Goal: Information Seeking & Learning: Learn about a topic

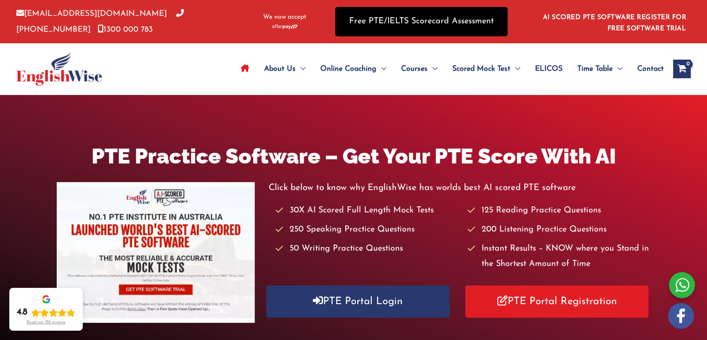
click at [416, 21] on link "Free PTE/IELTS Scorecard Assessment" at bounding box center [421, 21] width 173 height 29
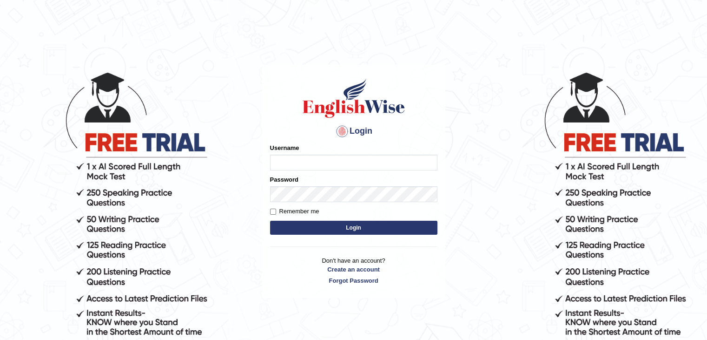
click at [313, 161] on input "Username" at bounding box center [353, 162] width 167 height 16
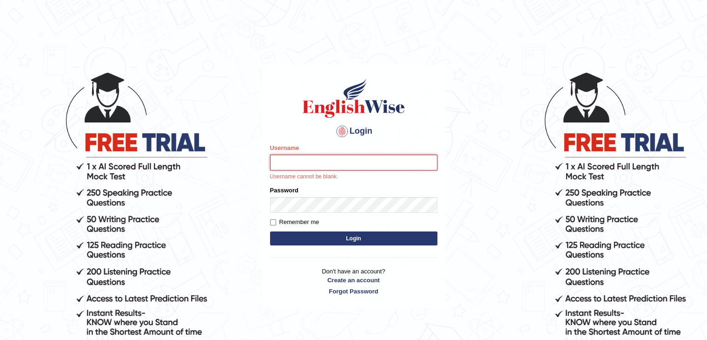
type input "nimasherpa600"
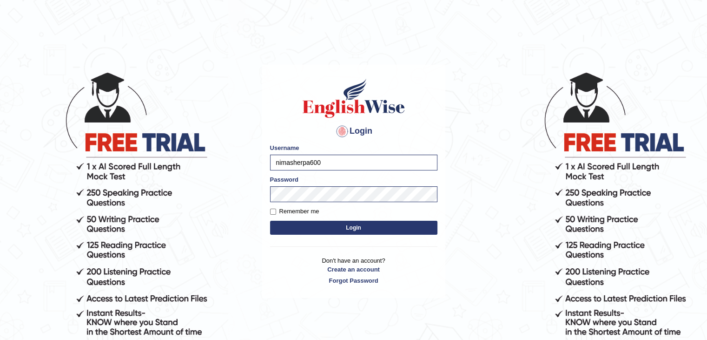
click at [321, 231] on button "Login" at bounding box center [353, 227] width 167 height 14
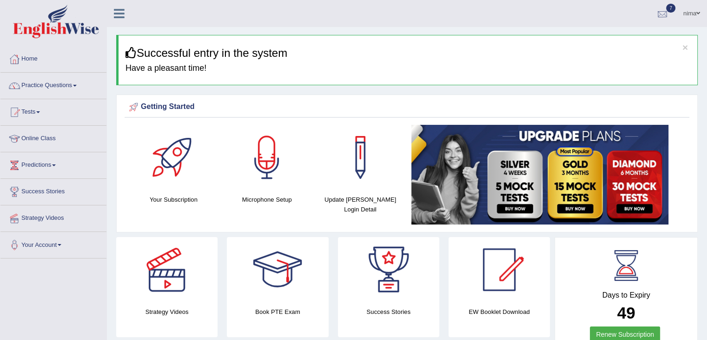
click at [663, 15] on div at bounding box center [663, 14] width 14 height 14
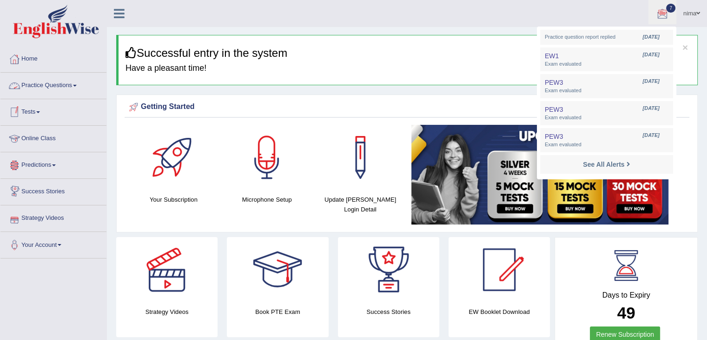
click at [33, 80] on link "Practice Questions" at bounding box center [53, 84] width 106 height 23
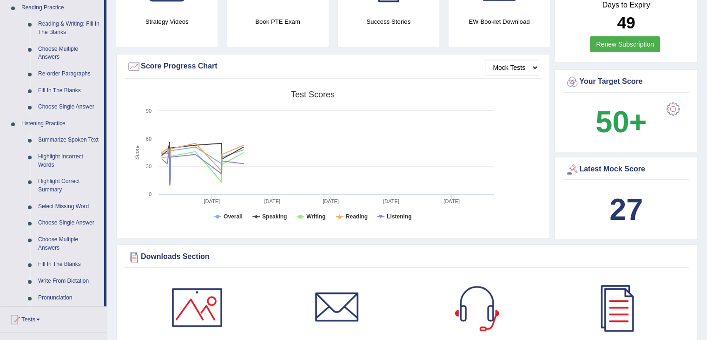
scroll to position [298, 0]
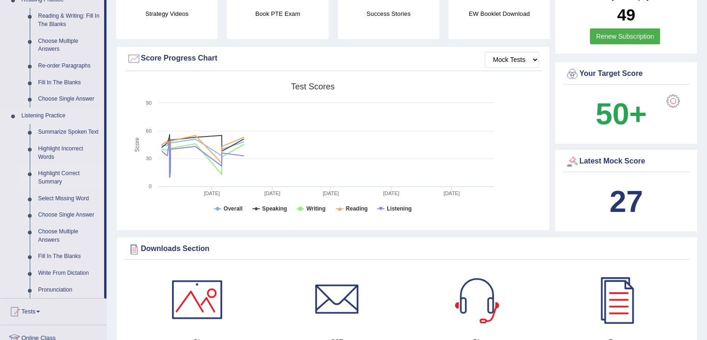
click at [67, 174] on link "Highlight Correct Summary" at bounding box center [69, 177] width 70 height 25
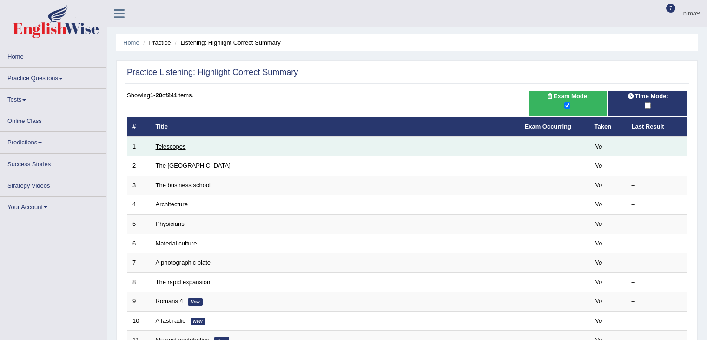
click at [174, 146] on link "Telescopes" at bounding box center [171, 146] width 30 height 7
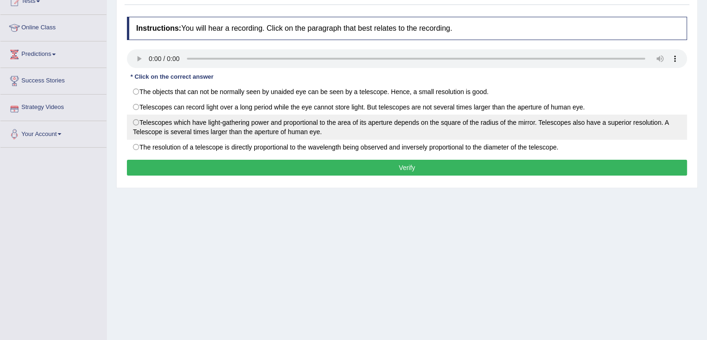
click at [242, 117] on label "Telescopes which have light-gathering power and proportional to the area of its…" at bounding box center [407, 126] width 560 height 25
radio input "true"
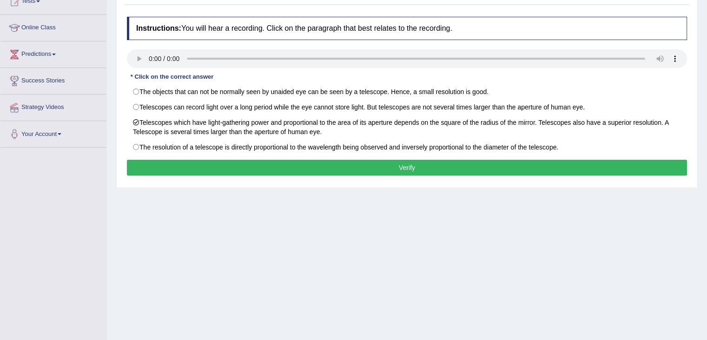
click at [266, 167] on button "Verify" at bounding box center [407, 168] width 560 height 16
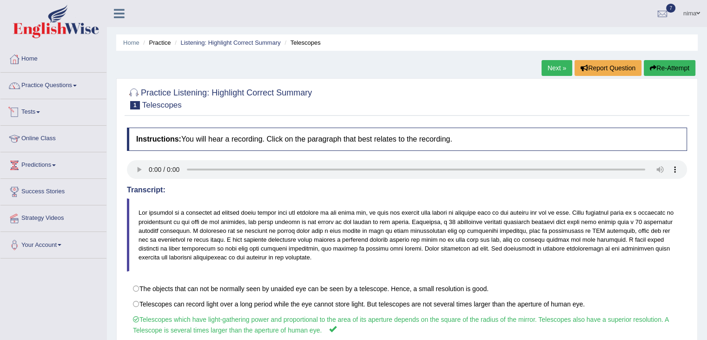
click at [70, 87] on link "Practice Questions" at bounding box center [53, 84] width 106 height 23
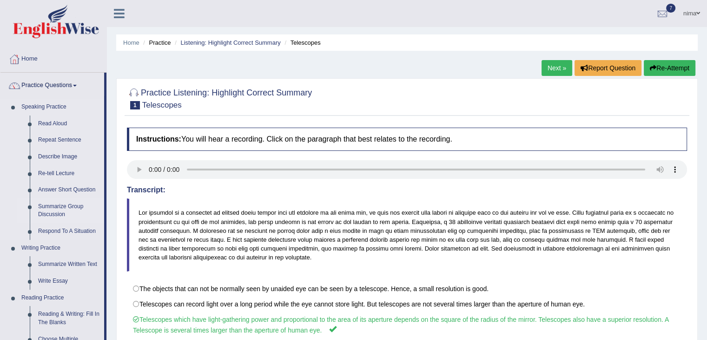
click at [52, 207] on link "Summarize Group Discussion" at bounding box center [69, 210] width 70 height 25
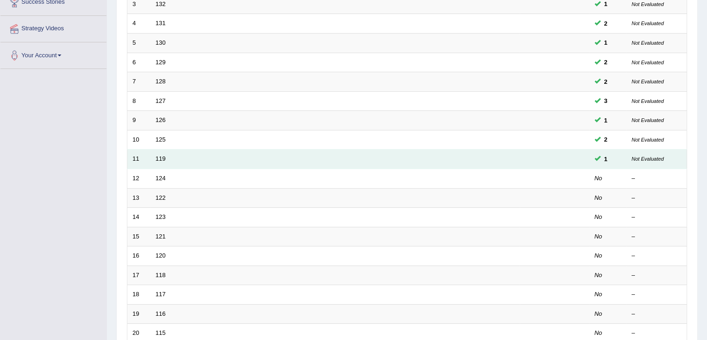
click at [166, 159] on td "119" at bounding box center [335, 159] width 369 height 20
click at [162, 159] on link "119" at bounding box center [161, 158] width 10 height 7
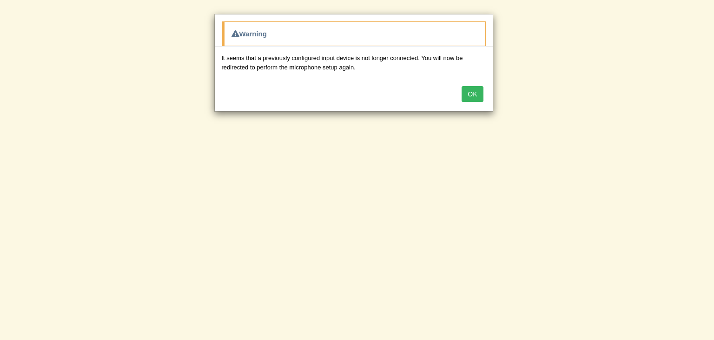
click at [475, 93] on button "OK" at bounding box center [472, 94] width 21 height 16
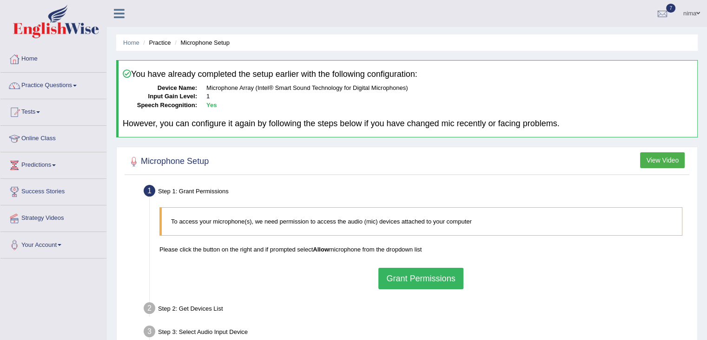
scroll to position [104, 0]
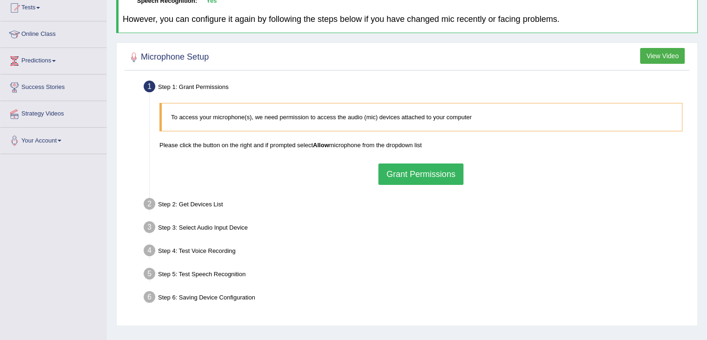
click at [425, 177] on button "Grant Permissions" at bounding box center [421, 173] width 85 height 21
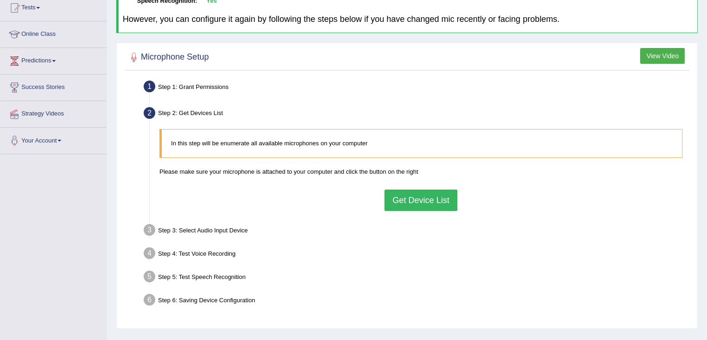
click at [423, 187] on div "In this step will be enumerate all available microphones on your computer Pleas…" at bounding box center [421, 169] width 533 height 91
click at [420, 196] on button "Get Device List" at bounding box center [421, 199] width 73 height 21
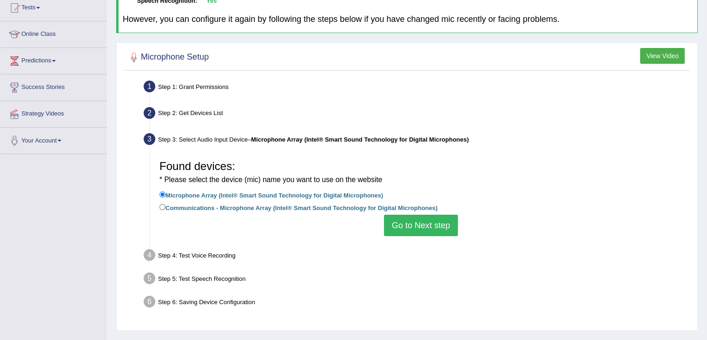
click at [413, 226] on button "Go to Next step" at bounding box center [421, 224] width 74 height 21
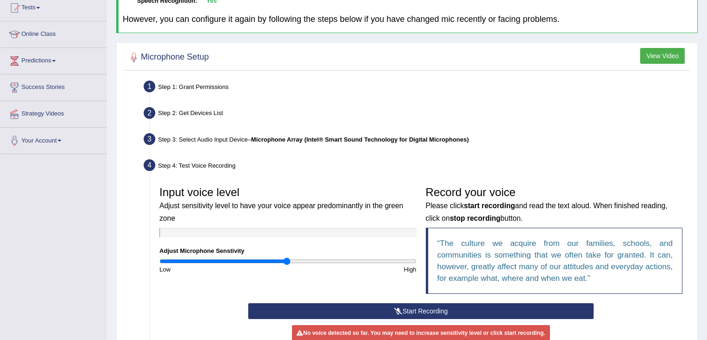
scroll to position [233, 0]
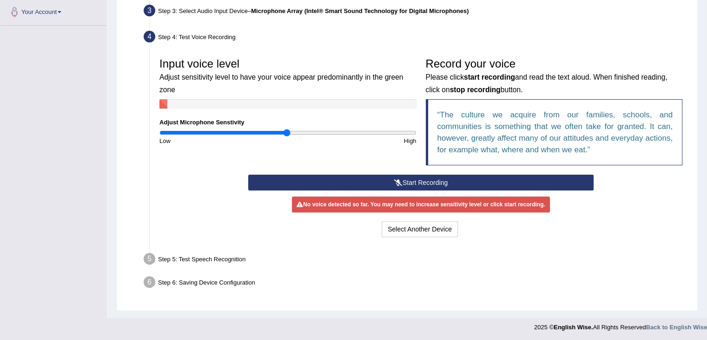
click at [412, 179] on button "Start Recording" at bounding box center [421, 182] width 346 height 16
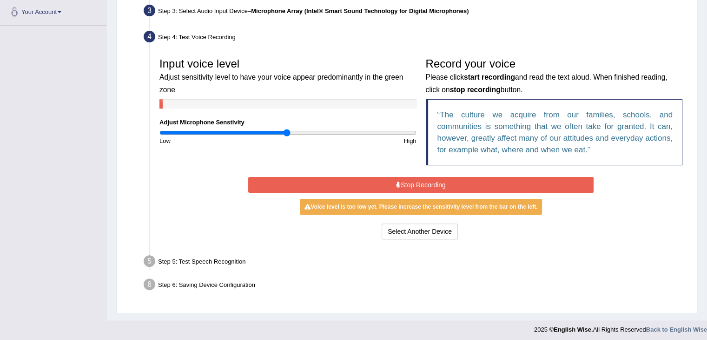
drag, startPoint x: 412, startPoint y: 179, endPoint x: 407, endPoint y: 184, distance: 6.6
click at [407, 184] on button "Stop Recording" at bounding box center [421, 185] width 346 height 16
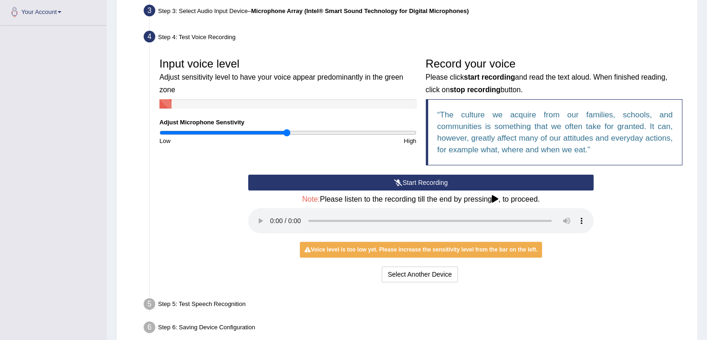
click at [407, 184] on button "Start Recording" at bounding box center [421, 182] width 346 height 16
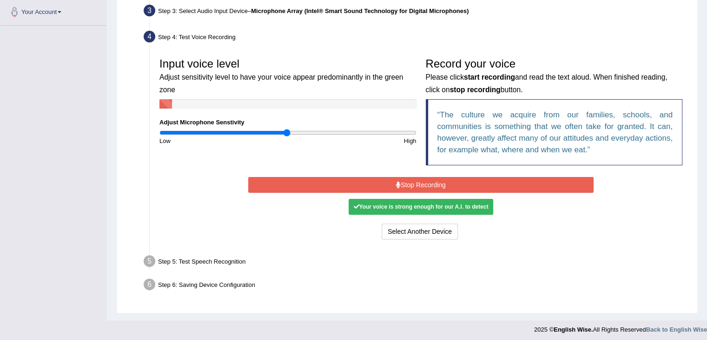
click at [407, 184] on button "Stop Recording" at bounding box center [421, 185] width 346 height 16
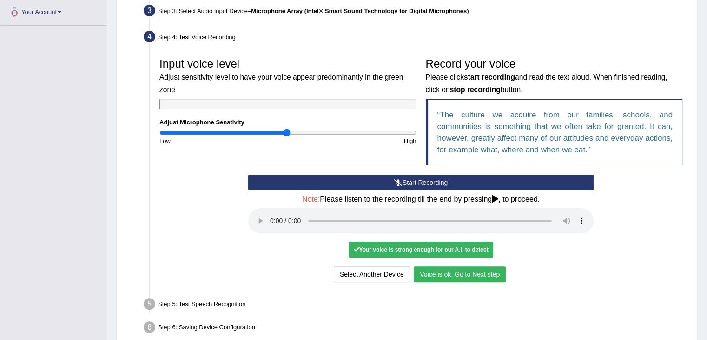
click at [458, 266] on button "Voice is ok. Go to Next step" at bounding box center [460, 274] width 92 height 16
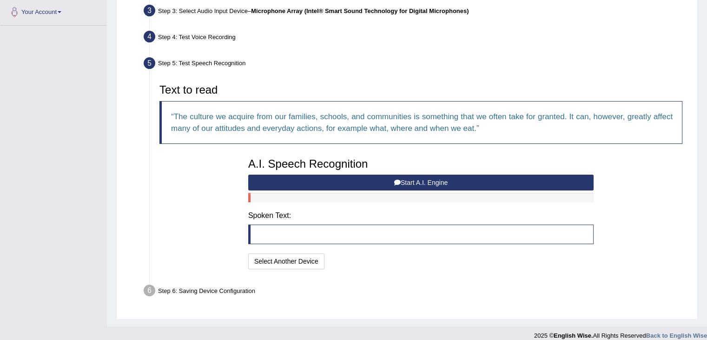
click at [392, 183] on button "Start A.I. Engine" at bounding box center [421, 182] width 346 height 16
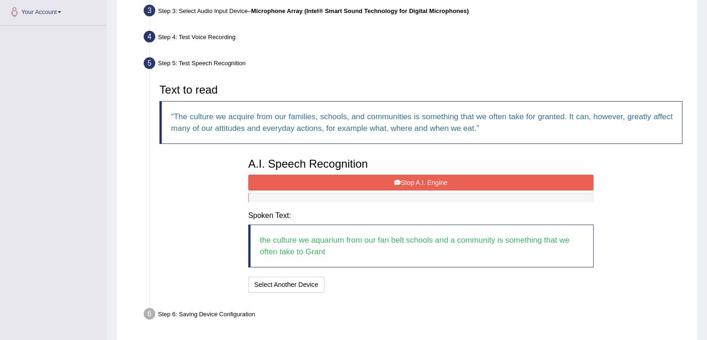
click at [392, 183] on button "Stop A.I. Engine" at bounding box center [421, 182] width 346 height 16
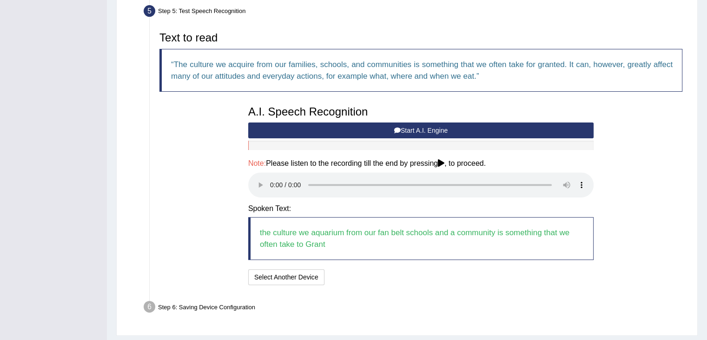
scroll to position [309, 0]
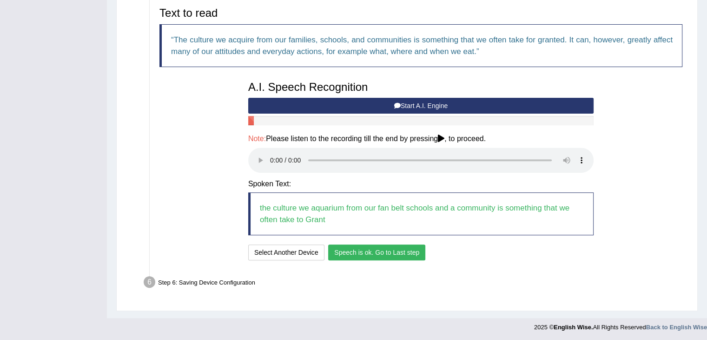
click at [372, 251] on button "Speech is ok. Go to Last step" at bounding box center [376, 252] width 97 height 16
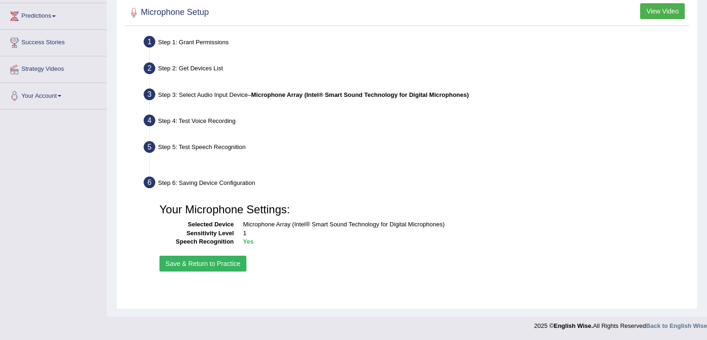
scroll to position [149, 0]
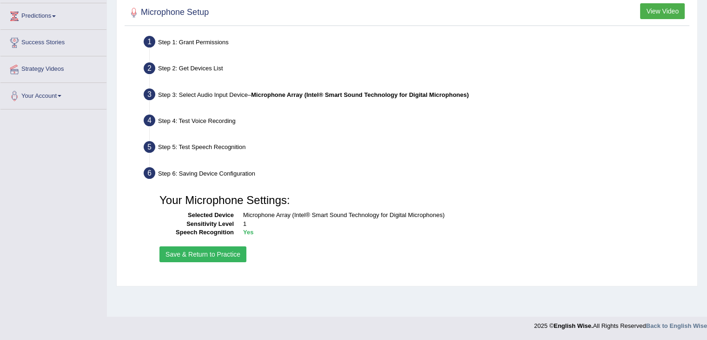
click at [220, 250] on button "Save & Return to Practice" at bounding box center [203, 254] width 87 height 16
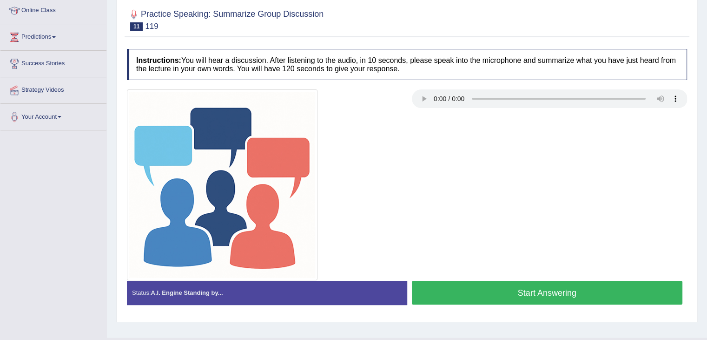
scroll to position [130, 0]
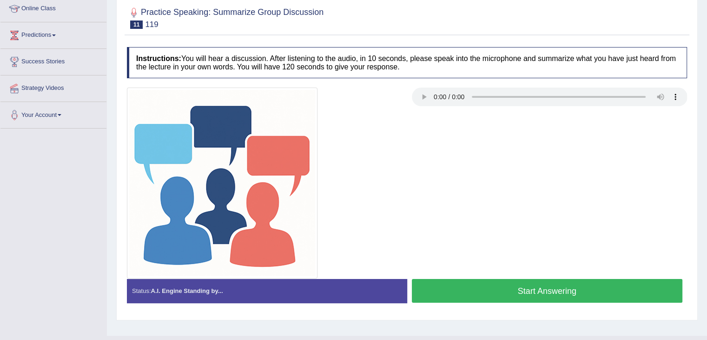
click at [486, 290] on button "Start Answering" at bounding box center [547, 291] width 271 height 24
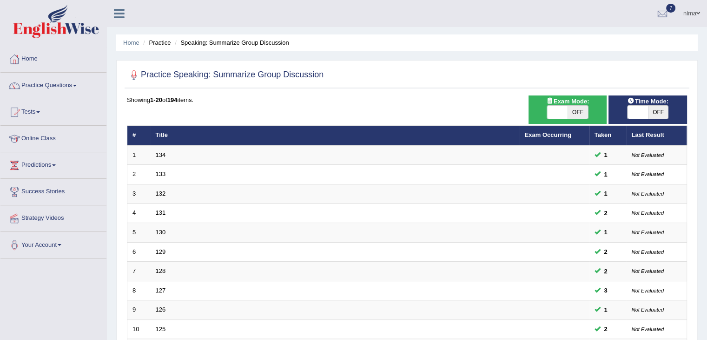
click at [563, 113] on span at bounding box center [557, 112] width 20 height 13
checkbox input "true"
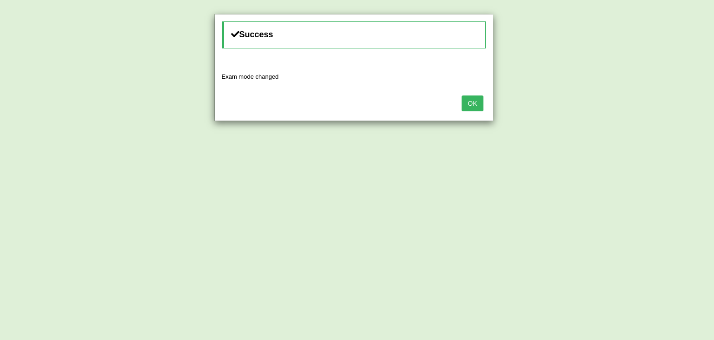
click at [469, 105] on button "OK" at bounding box center [472, 103] width 21 height 16
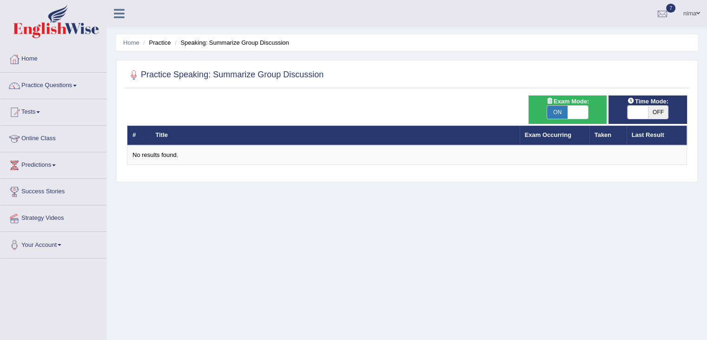
click at [642, 114] on span at bounding box center [638, 112] width 20 height 13
checkbox input "true"
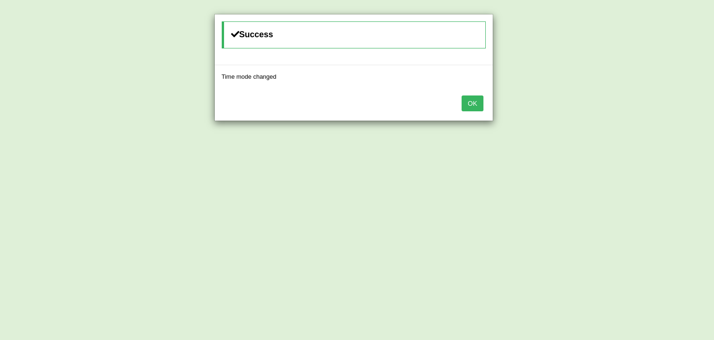
click at [474, 98] on button "OK" at bounding box center [472, 103] width 21 height 16
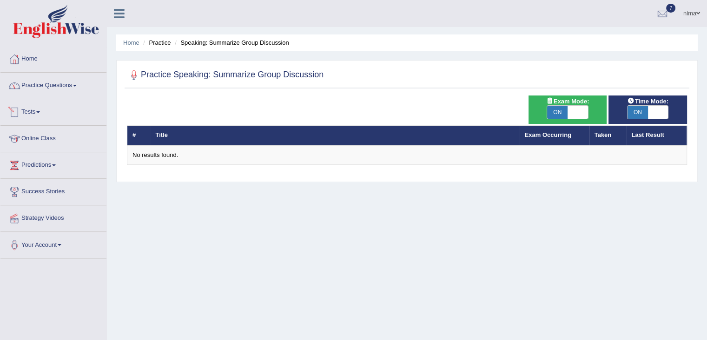
click at [37, 88] on link "Practice Questions" at bounding box center [53, 84] width 106 height 23
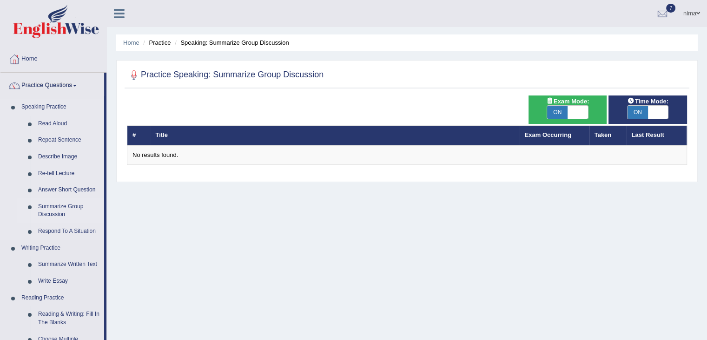
click at [53, 207] on link "Summarize Group Discussion" at bounding box center [69, 210] width 70 height 25
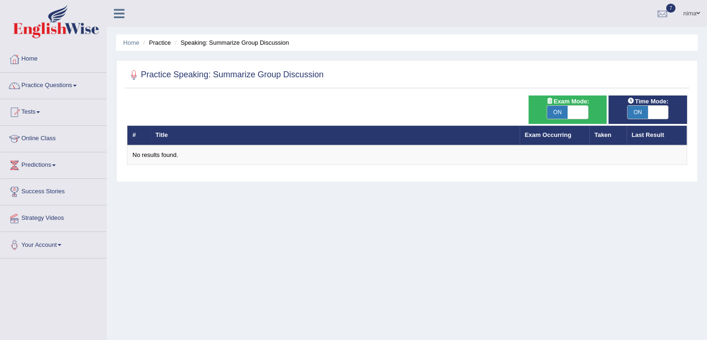
click at [578, 113] on span at bounding box center [578, 112] width 20 height 13
checkbox input "false"
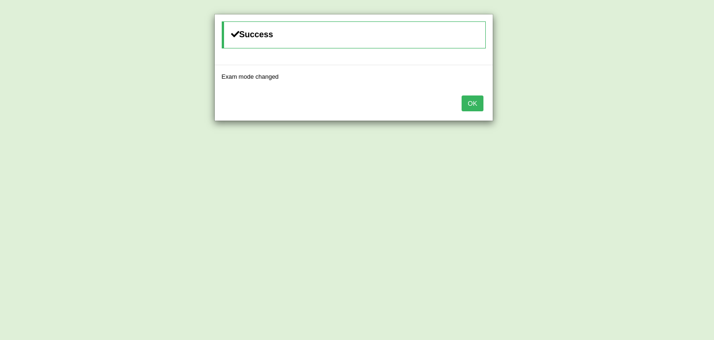
click at [471, 96] on button "OK" at bounding box center [472, 103] width 21 height 16
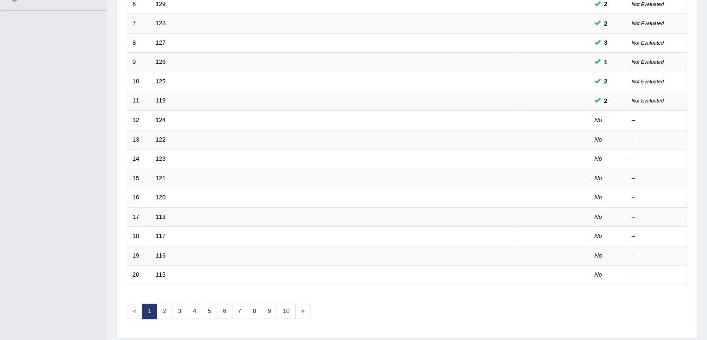
scroll to position [273, 0]
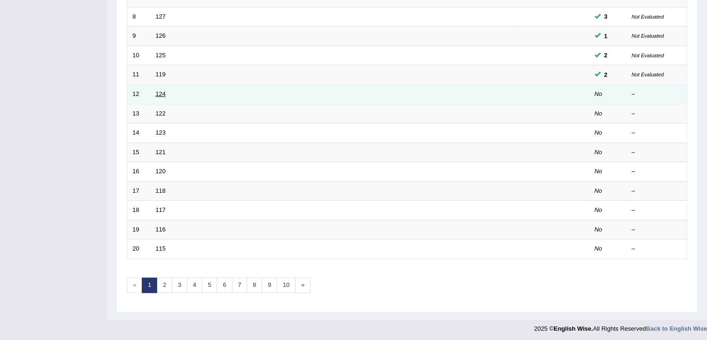
click at [159, 93] on link "124" at bounding box center [161, 93] width 10 height 7
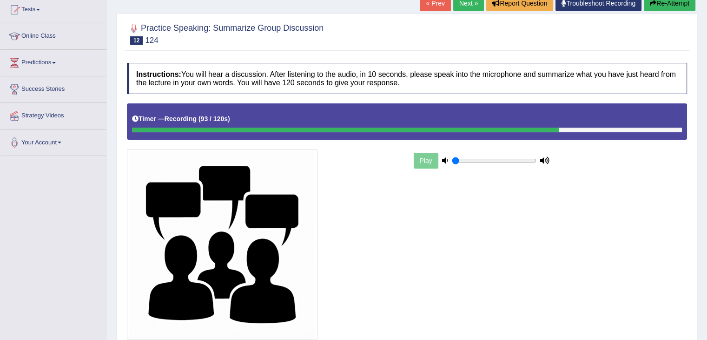
scroll to position [173, 0]
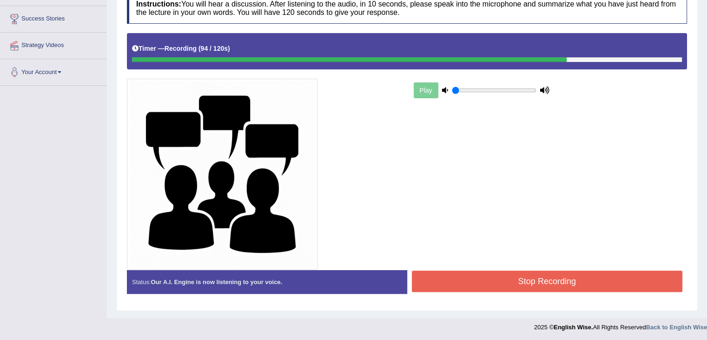
click at [462, 279] on button "Stop Recording" at bounding box center [547, 280] width 271 height 21
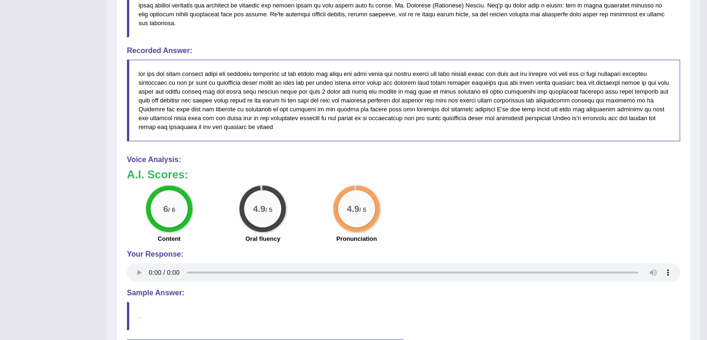
scroll to position [568, 0]
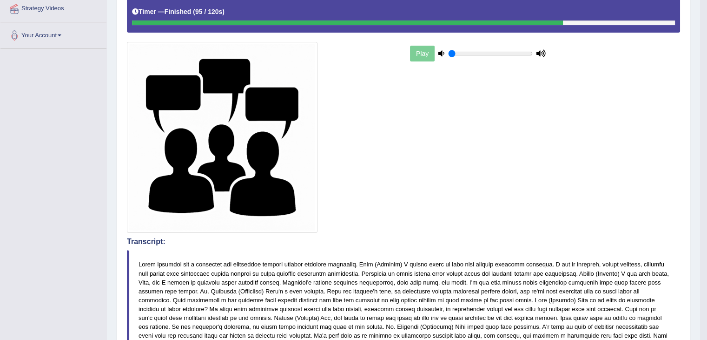
scroll to position [0, 0]
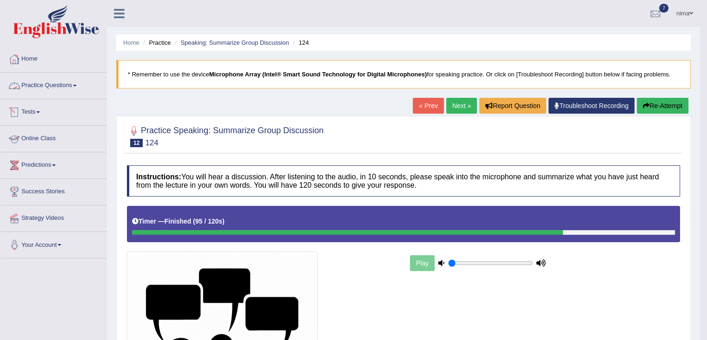
click at [48, 158] on link "Predictions" at bounding box center [53, 163] width 106 height 23
click at [65, 84] on link "Practice Questions" at bounding box center [53, 84] width 106 height 23
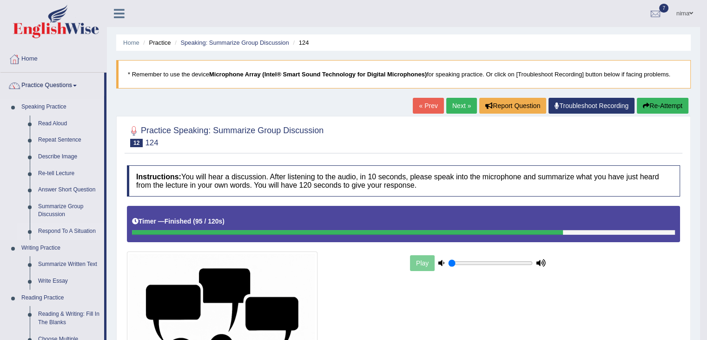
click at [67, 230] on link "Respond To A Situation" at bounding box center [69, 231] width 70 height 17
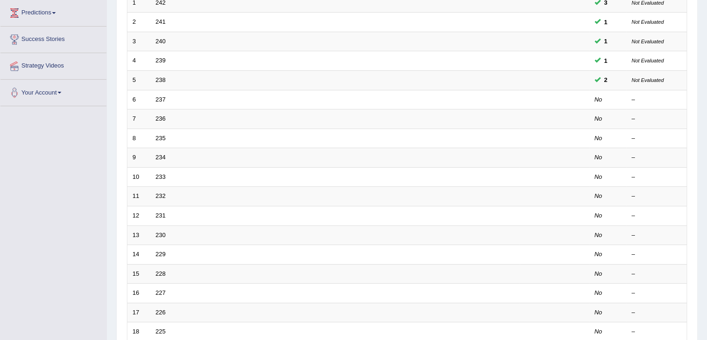
scroll to position [153, 0]
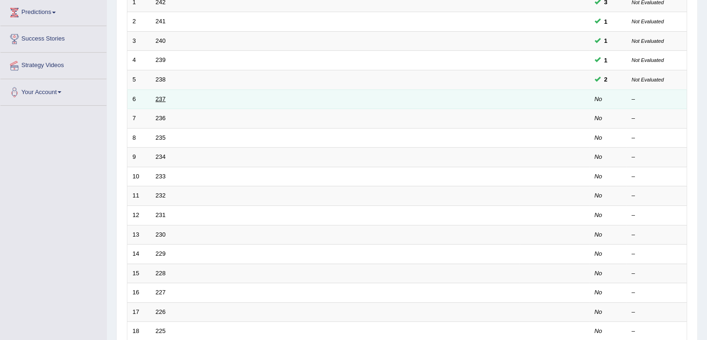
click at [162, 100] on link "237" at bounding box center [161, 98] width 10 height 7
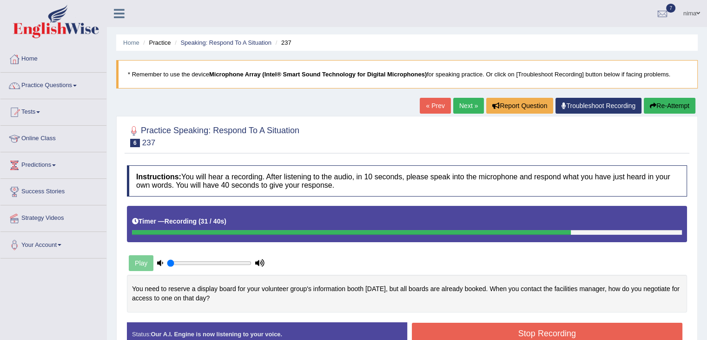
click at [502, 324] on button "Stop Recording" at bounding box center [547, 332] width 271 height 21
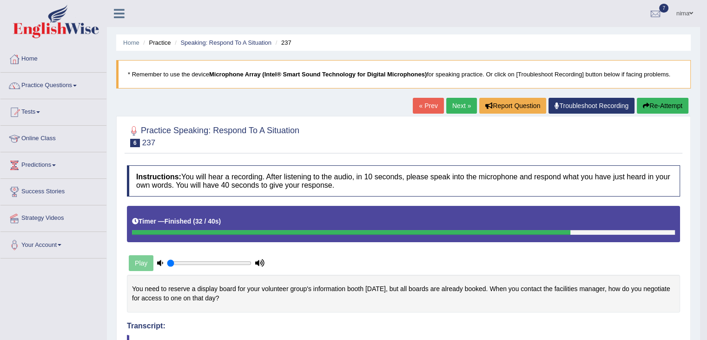
click at [661, 104] on button "Re-Attempt" at bounding box center [663, 106] width 52 height 16
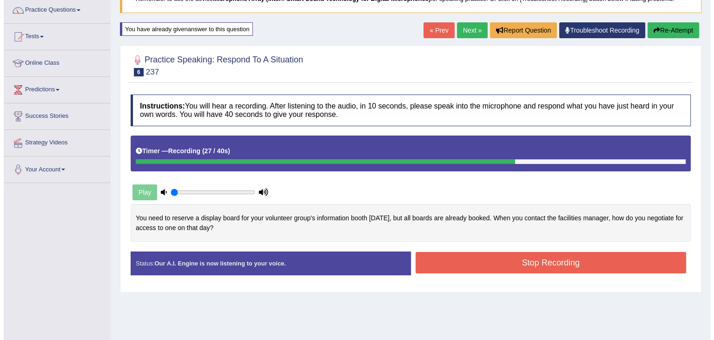
scroll to position [76, 0]
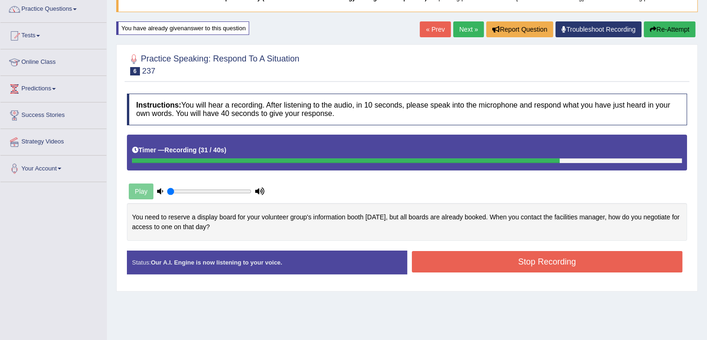
click at [491, 264] on button "Stop Recording" at bounding box center [547, 261] width 271 height 21
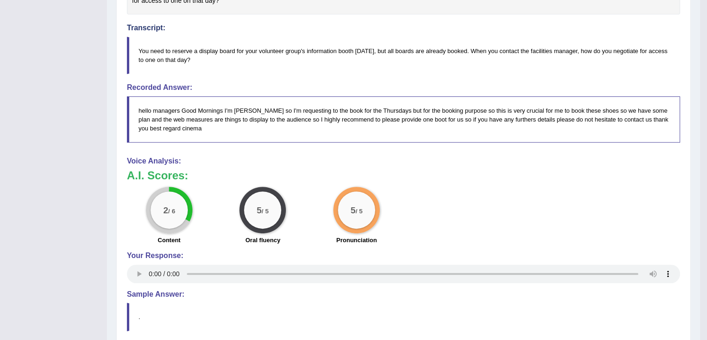
scroll to position [0, 0]
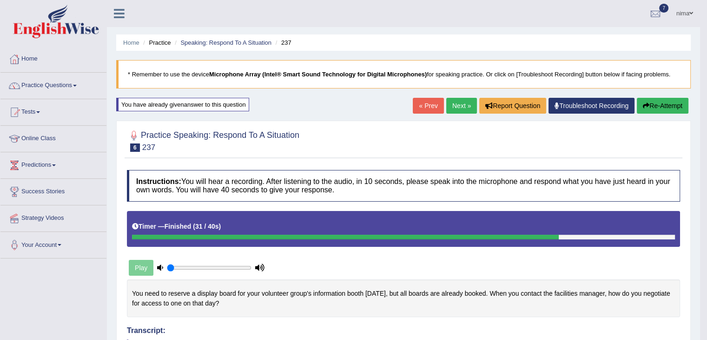
click at [660, 106] on button "Re-Attempt" at bounding box center [663, 106] width 52 height 16
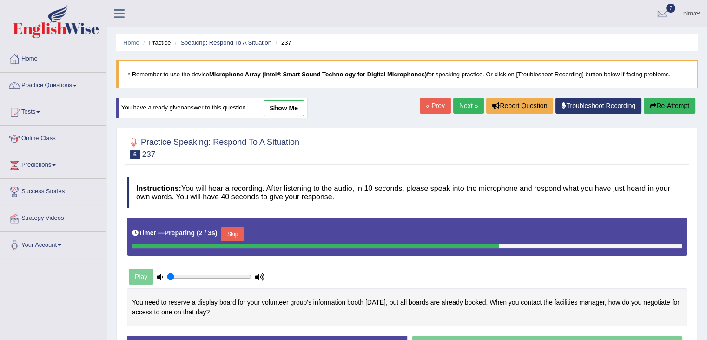
click at [242, 228] on button "Skip" at bounding box center [232, 234] width 23 height 14
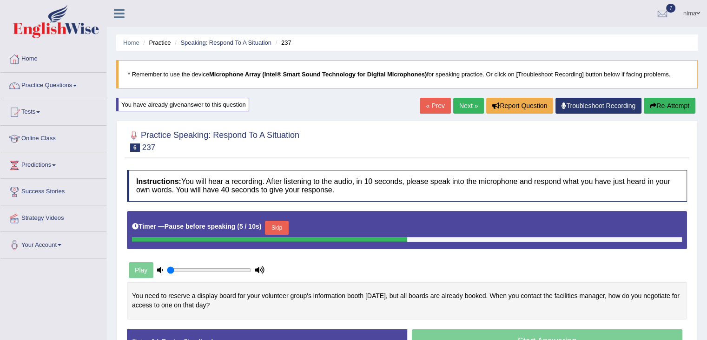
click at [279, 224] on button "Skip" at bounding box center [276, 227] width 23 height 14
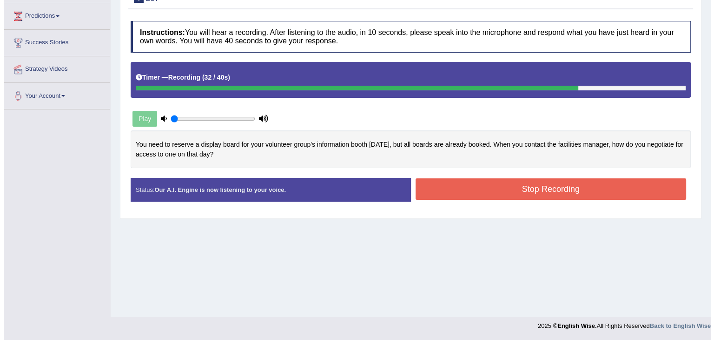
scroll to position [148, 0]
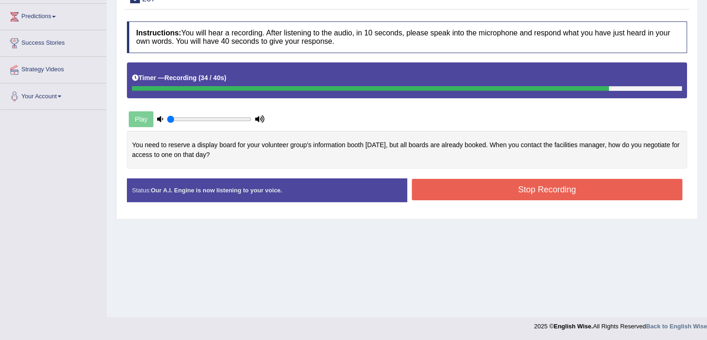
click at [550, 183] on button "Stop Recording" at bounding box center [547, 189] width 271 height 21
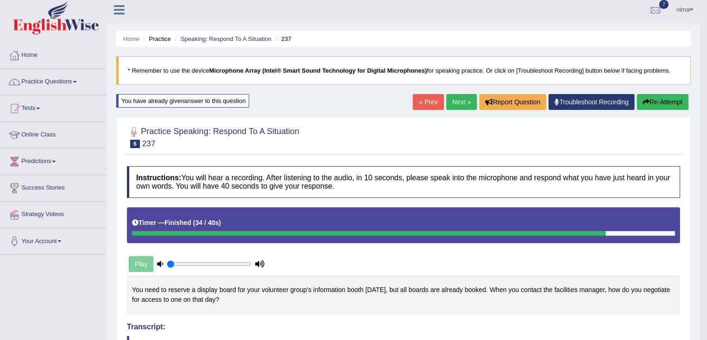
scroll to position [0, 0]
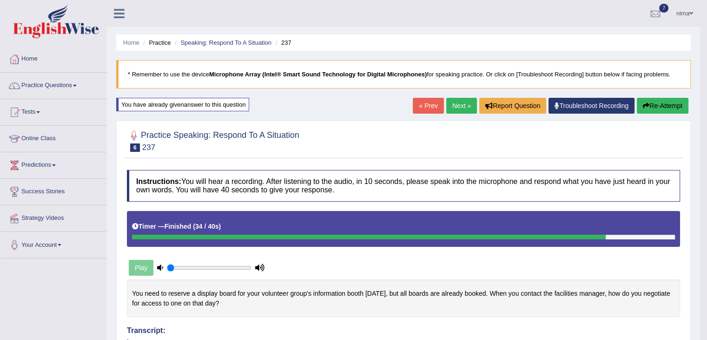
click at [660, 107] on button "Re-Attempt" at bounding box center [663, 106] width 52 height 16
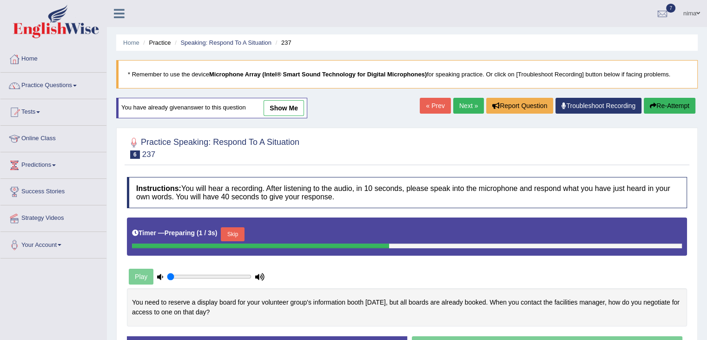
click at [234, 233] on button "Skip" at bounding box center [232, 234] width 23 height 14
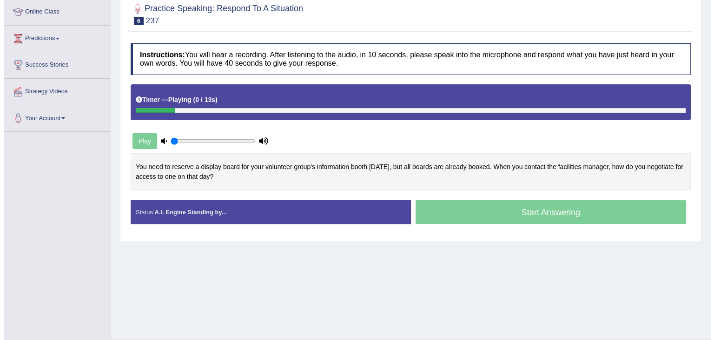
scroll to position [137, 0]
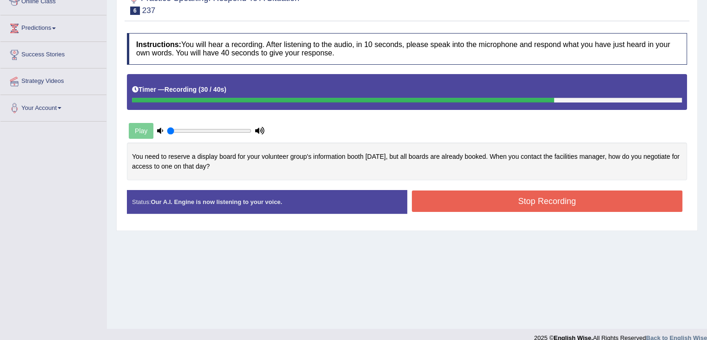
click at [448, 198] on button "Stop Recording" at bounding box center [547, 200] width 271 height 21
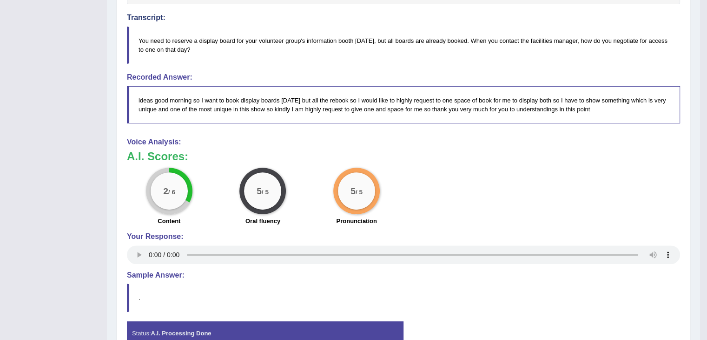
scroll to position [312, 0]
click at [172, 189] on small "/ 6" at bounding box center [171, 192] width 7 height 7
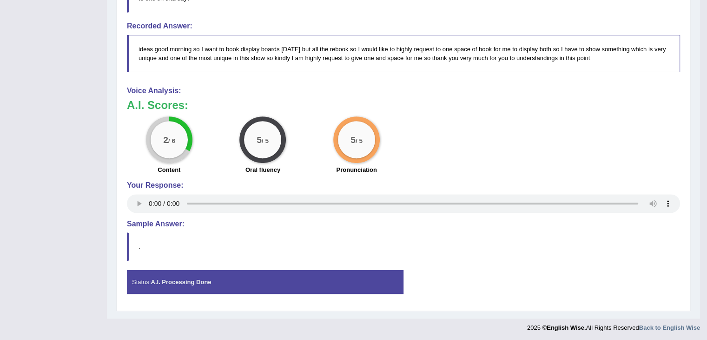
click at [183, 279] on strong "A.I. Processing Done" at bounding box center [181, 281] width 60 height 7
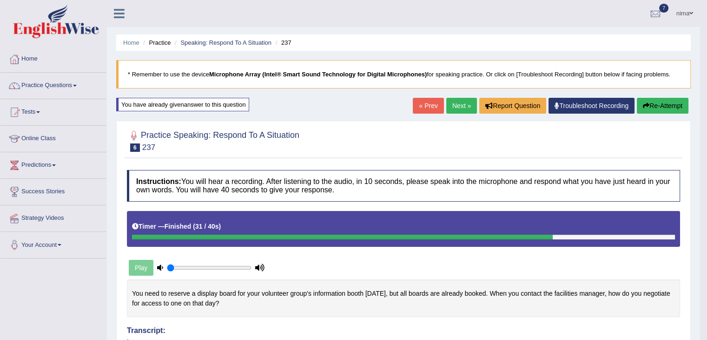
click at [433, 106] on link "« Prev" at bounding box center [428, 106] width 31 height 16
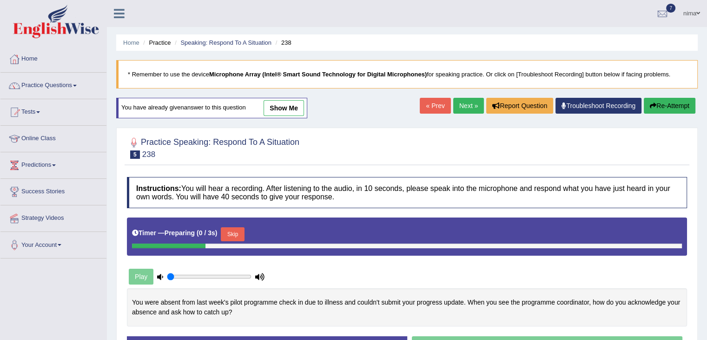
scroll to position [149, 0]
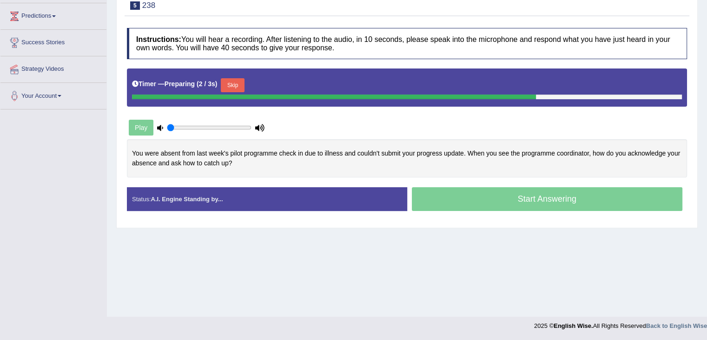
click at [223, 85] on div "Timer — Preparing ( 2 / 3s ) Skip" at bounding box center [407, 85] width 550 height 19
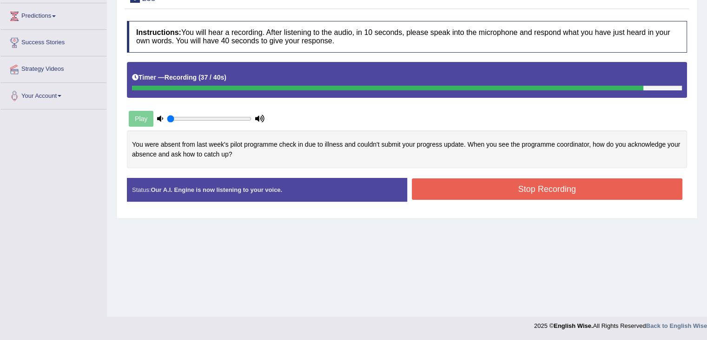
click at [458, 181] on button "Stop Recording" at bounding box center [547, 188] width 271 height 21
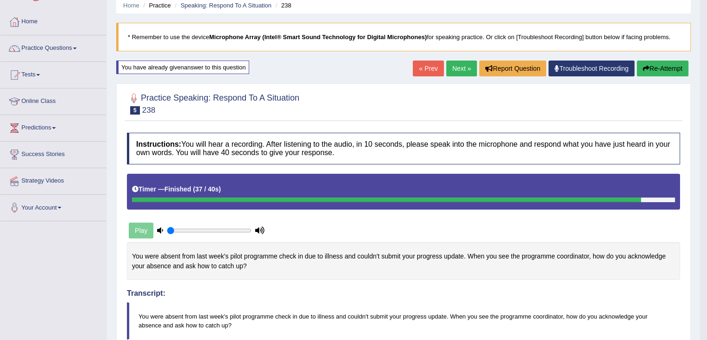
scroll to position [37, 0]
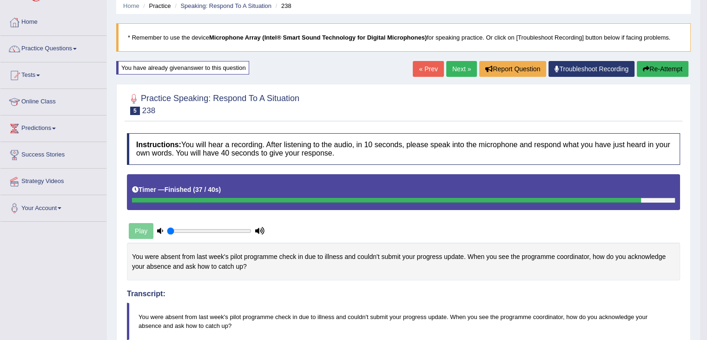
click at [656, 62] on button "Re-Attempt" at bounding box center [663, 69] width 52 height 16
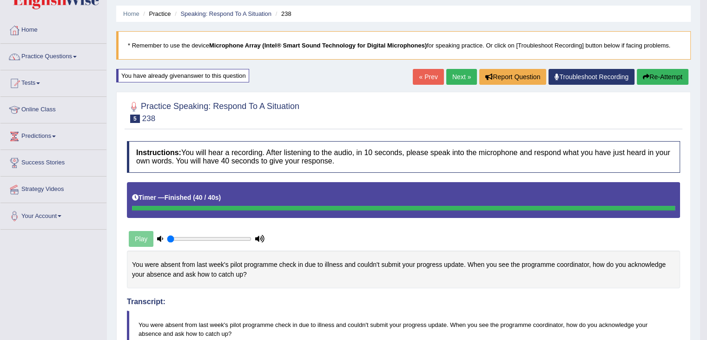
scroll to position [28, 0]
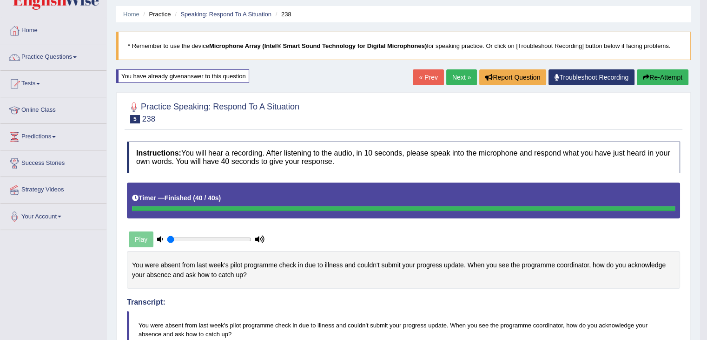
click at [423, 78] on link "« Prev" at bounding box center [428, 77] width 31 height 16
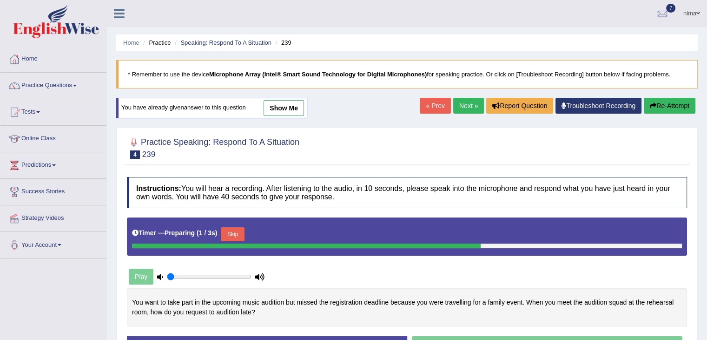
scroll to position [149, 0]
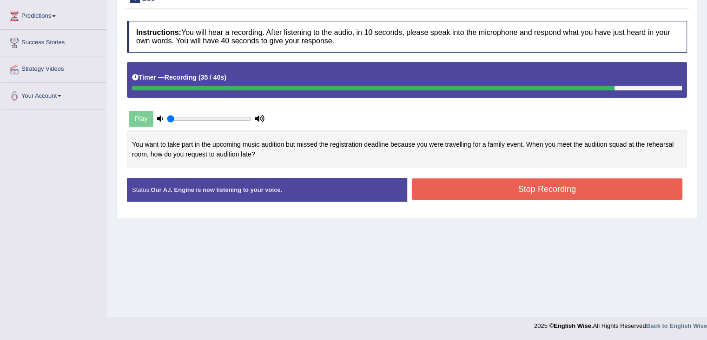
click at [473, 187] on button "Stop Recording" at bounding box center [547, 188] width 271 height 21
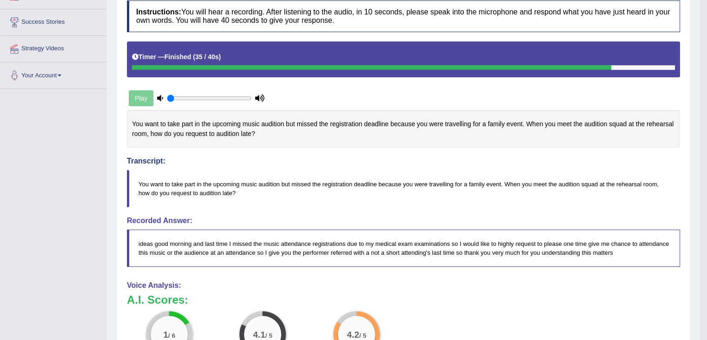
scroll to position [0, 0]
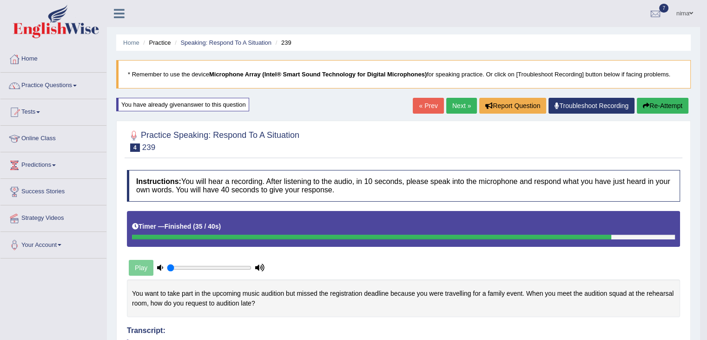
click at [647, 107] on icon "button" at bounding box center [646, 105] width 7 height 7
